Goal: Find specific page/section: Find specific page/section

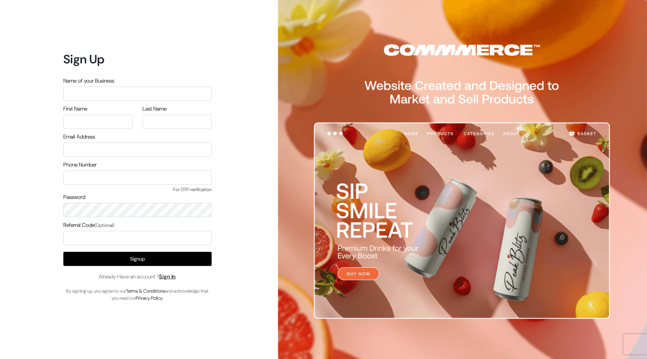
click at [175, 271] on div "Signup Already Have an account ? Sign In By signing up, you agree to our Terms …" at bounding box center [137, 277] width 148 height 50
click at [175, 273] on link "Sign In" at bounding box center [167, 276] width 17 height 7
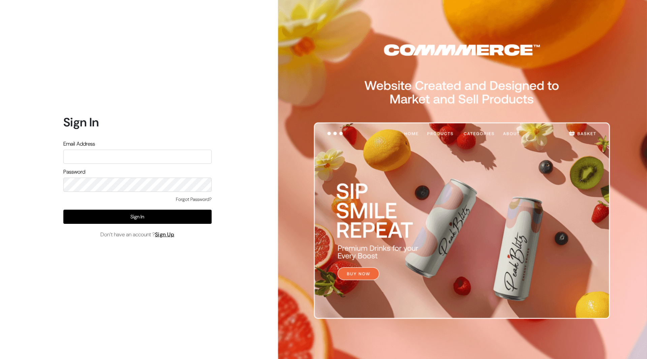
click at [156, 154] on input "text" at bounding box center [137, 157] width 148 height 14
type input "[EMAIL_ADDRESS][DOMAIN_NAME]"
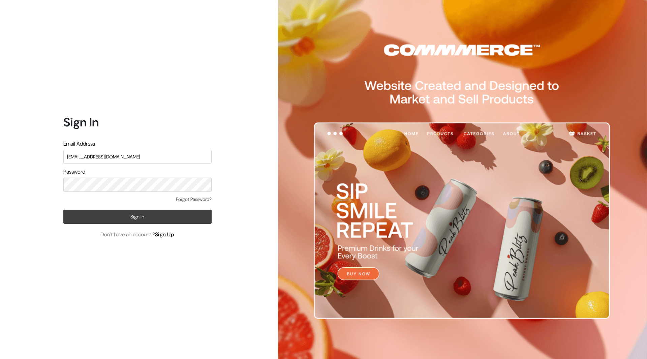
click at [140, 218] on button "Sign In" at bounding box center [137, 217] width 148 height 14
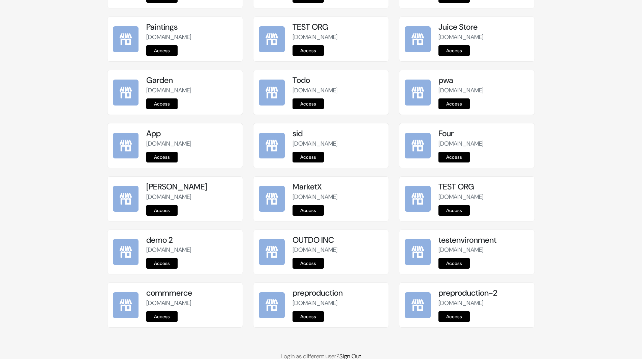
scroll to position [746, 0]
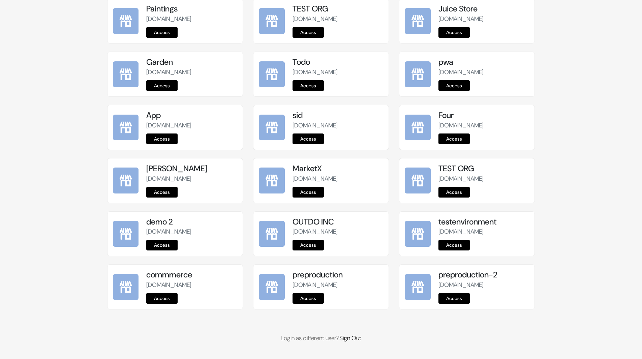
click at [309, 298] on link "Access" at bounding box center [308, 298] width 31 height 11
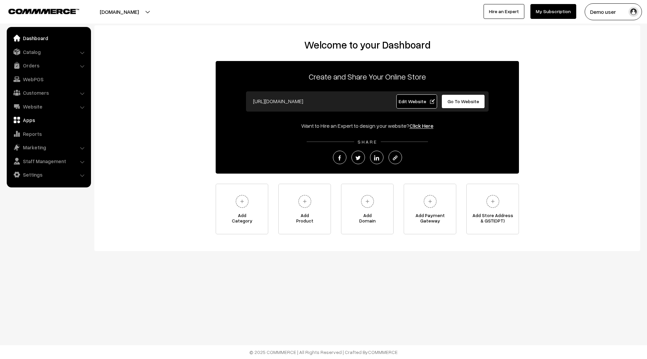
click at [32, 119] on link "Apps" at bounding box center [48, 120] width 80 height 12
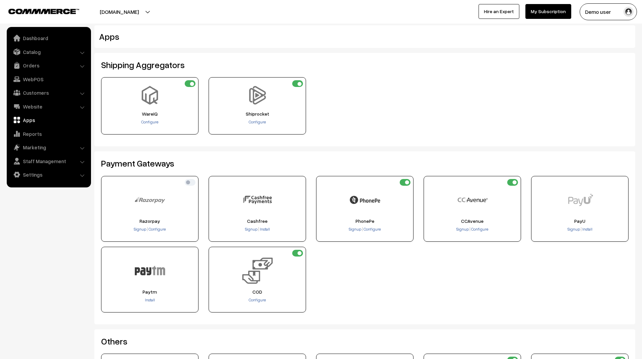
scroll to position [170, 0]
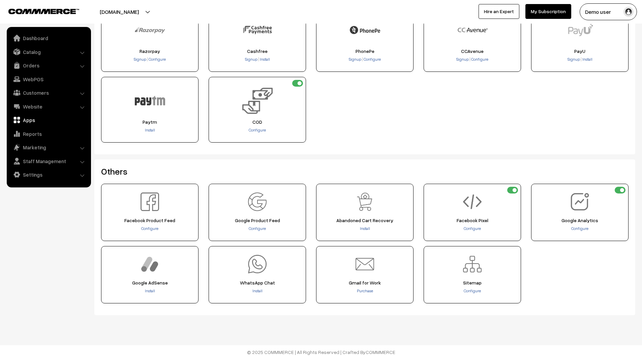
click at [308, 351] on footer "© 2025 COMMMERCE | All Rights Reserved | Crafted By COMMMERCE" at bounding box center [321, 352] width 642 height 14
drag, startPoint x: 392, startPoint y: 351, endPoint x: 251, endPoint y: 351, distance: 140.6
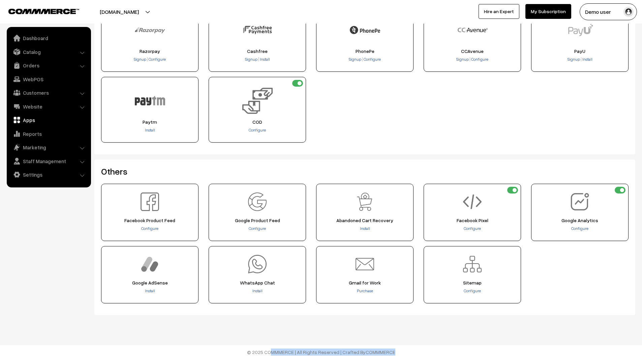
click at [251, 351] on footer "© 2025 COMMMERCE | All Rights Reserved | Crafted By COMMMERCE" at bounding box center [321, 352] width 642 height 14
click at [250, 352] on footer "© 2025 COMMMERCE | All Rights Reserved | Crafted By COMMMERCE" at bounding box center [321, 352] width 642 height 14
click at [281, 354] on footer "© 2025 COMMMERCE | All Rights Reserved | Crafted By COMMMERCE" at bounding box center [321, 352] width 642 height 14
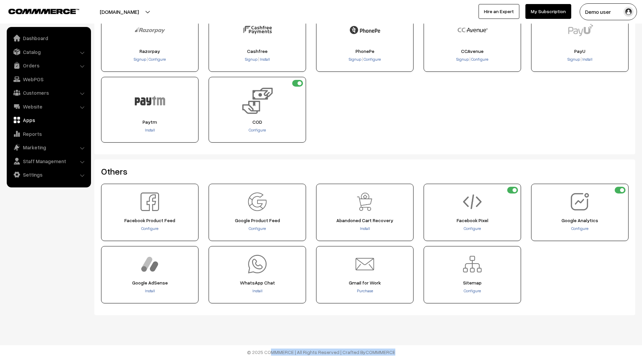
click at [281, 354] on footer "© 2025 COMMMERCE | All Rights Reserved | Crafted By COMMMERCE" at bounding box center [321, 352] width 642 height 14
click at [264, 351] on footer "© 2025 COMMMERCE | All Rights Reserved | Crafted By COMMMERCE" at bounding box center [321, 352] width 642 height 14
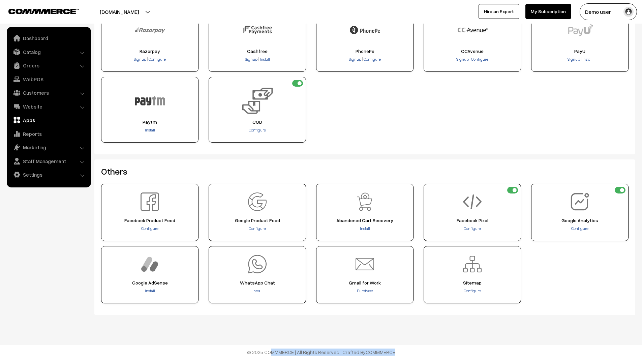
click at [264, 351] on footer "© 2025 COMMMERCE | All Rights Reserved | Crafted By COMMMERCE" at bounding box center [321, 352] width 642 height 14
